Goal: Consume media (video, audio)

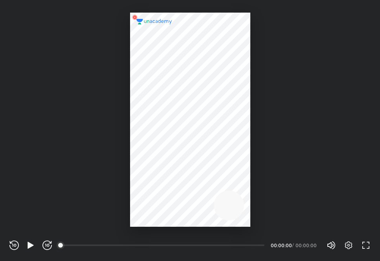
scroll to position [261, 380]
click at [31, 245] on icon "button" at bounding box center [31, 244] width 6 height 7
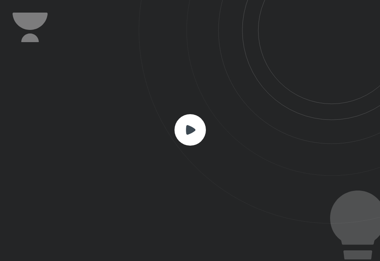
click at [191, 134] on rect at bounding box center [190, 129] width 31 height 31
click at [192, 135] on rect at bounding box center [190, 129] width 31 height 31
click at [199, 138] on rect at bounding box center [190, 129] width 31 height 31
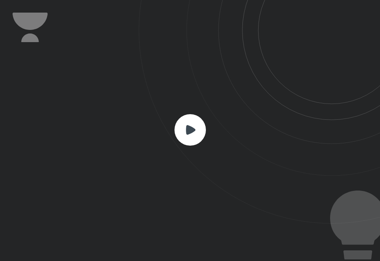
click at [199, 138] on rect at bounding box center [190, 129] width 31 height 31
click at [189, 126] on icon at bounding box center [190, 129] width 9 height 9
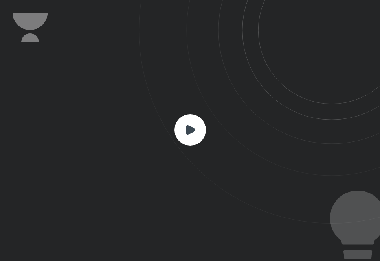
drag, startPoint x: 145, startPoint y: 120, endPoint x: 245, endPoint y: 166, distance: 109.6
click at [245, 167] on icon at bounding box center [259, 111] width 241 height 223
click at [195, 128] on rect at bounding box center [190, 129] width 31 height 31
